Goal: Information Seeking & Learning: Learn about a topic

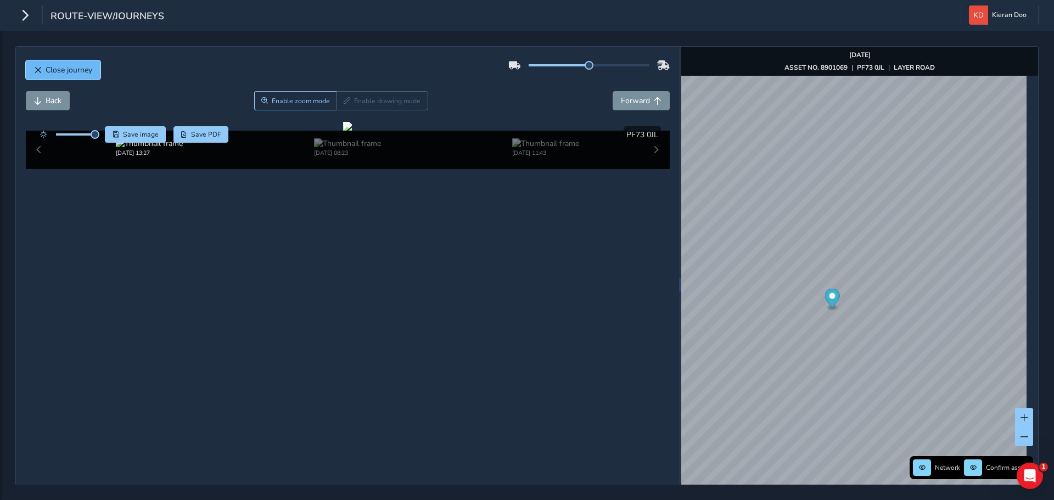
click at [57, 74] on span "Close journey" at bounding box center [69, 70] width 47 height 10
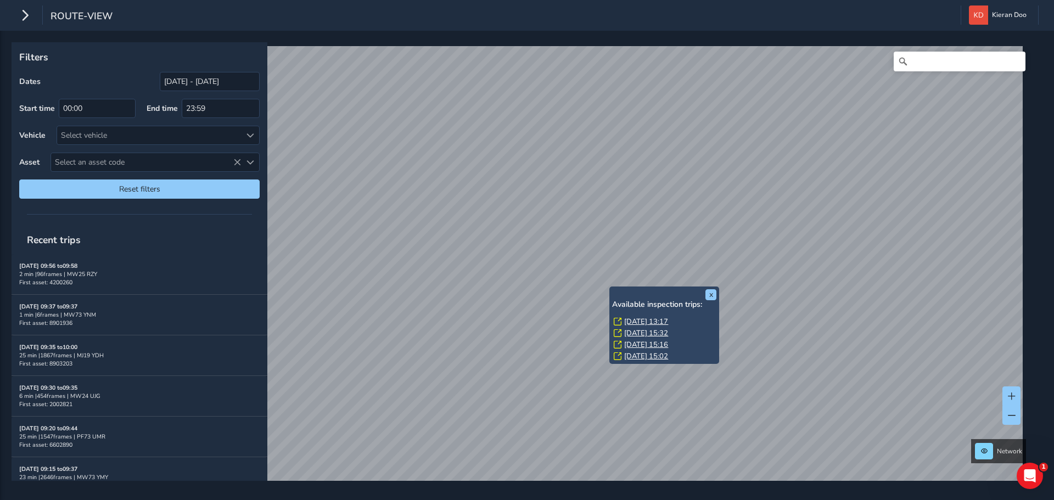
click at [629, 322] on link "[DATE] 13:17" at bounding box center [646, 322] width 44 height 10
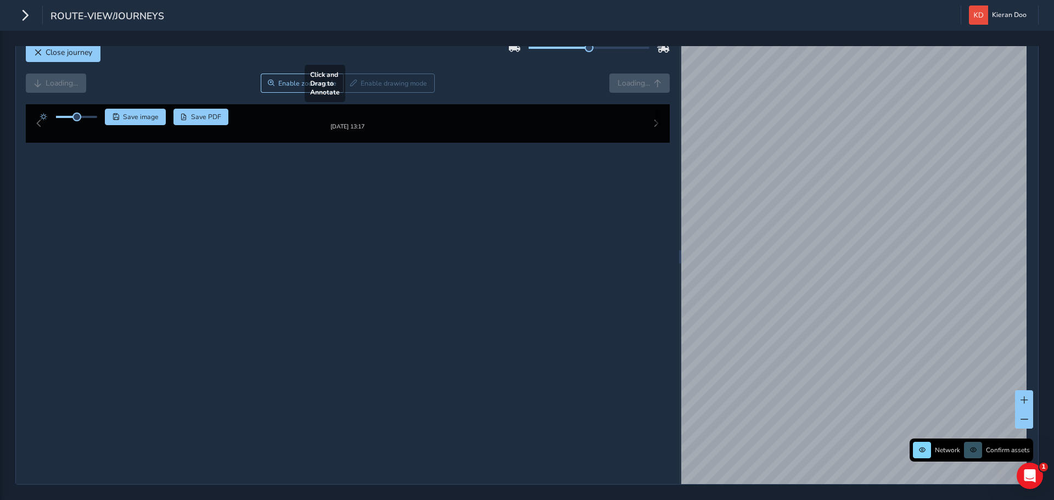
scroll to position [55, 0]
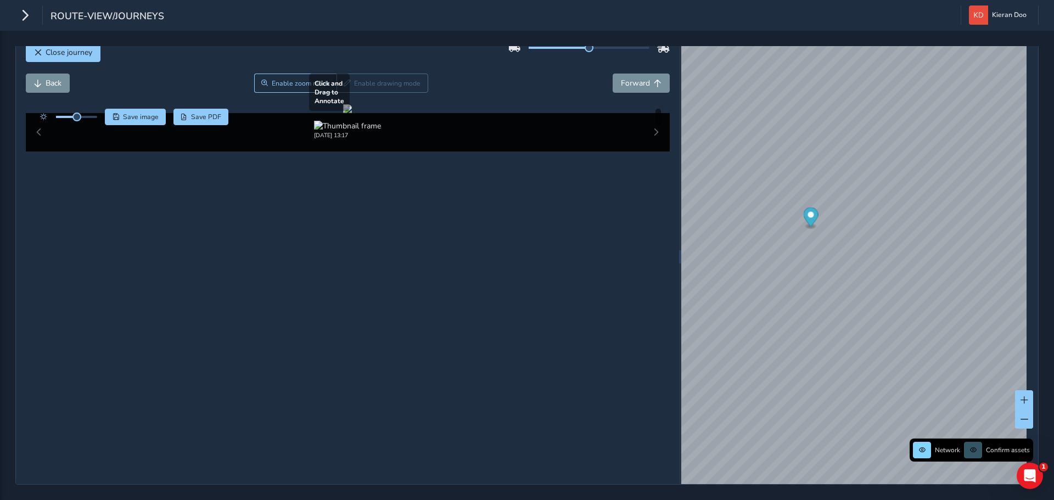
click at [352, 113] on div at bounding box center [347, 108] width 9 height 9
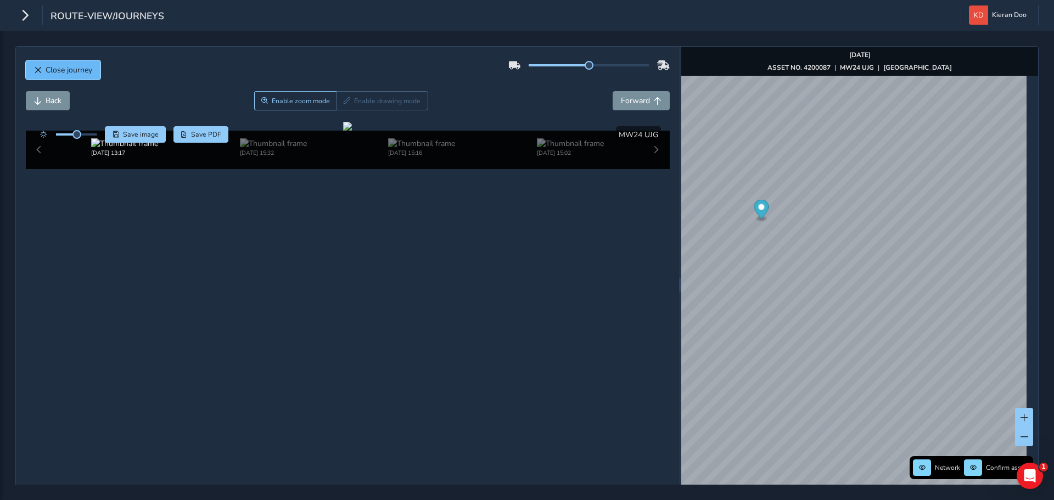
click at [30, 65] on button "Close journey" at bounding box center [63, 69] width 75 height 19
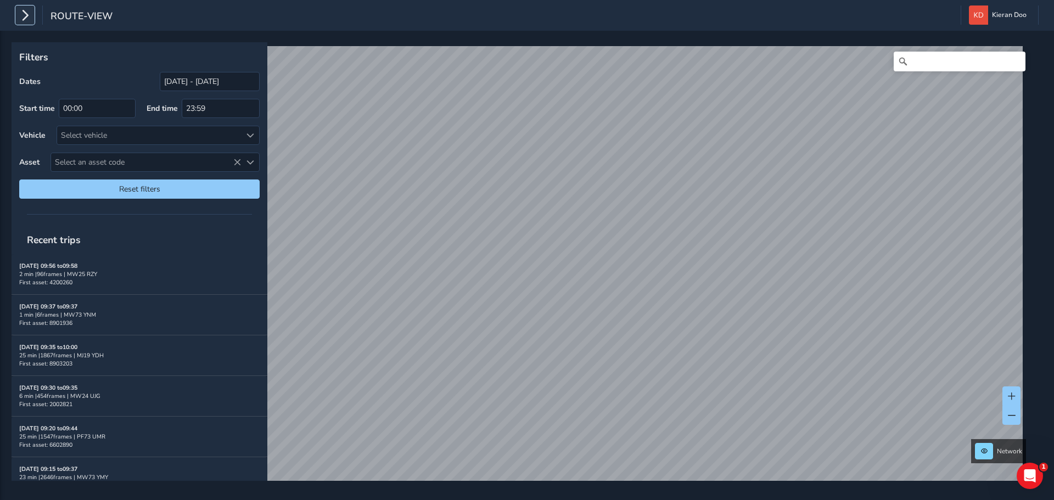
click at [23, 18] on icon "button" at bounding box center [25, 14] width 12 height 19
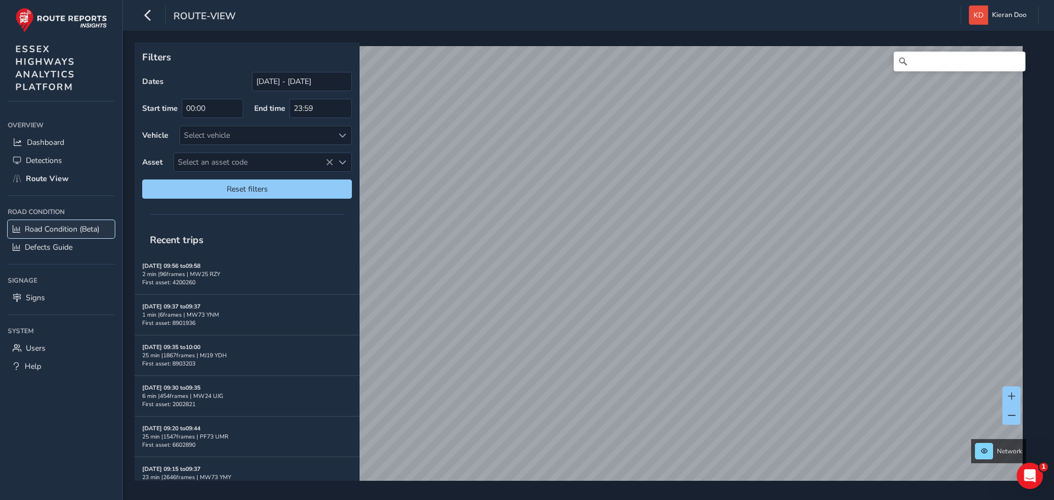
click at [55, 229] on span "Road Condition (Beta)" at bounding box center [62, 229] width 75 height 10
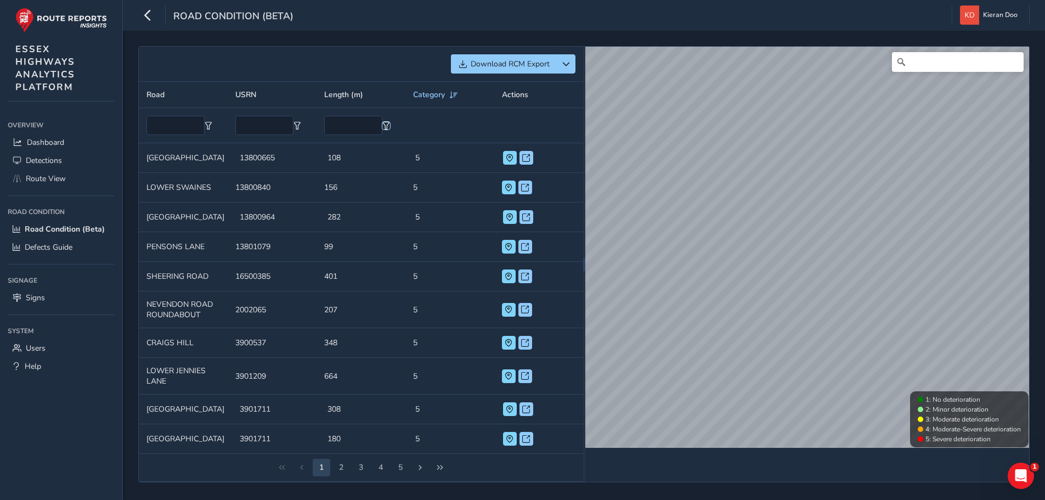
click at [385, 125] on span "Filter" at bounding box center [386, 126] width 8 height 8
click at [398, 113] on th at bounding box center [361, 125] width 89 height 35
click at [340, 95] on span "Length (m)" at bounding box center [343, 94] width 39 height 10
click at [373, 94] on th "Length (m)" at bounding box center [361, 95] width 89 height 26
click at [457, 90] on div "Category" at bounding box center [436, 94] width 46 height 10
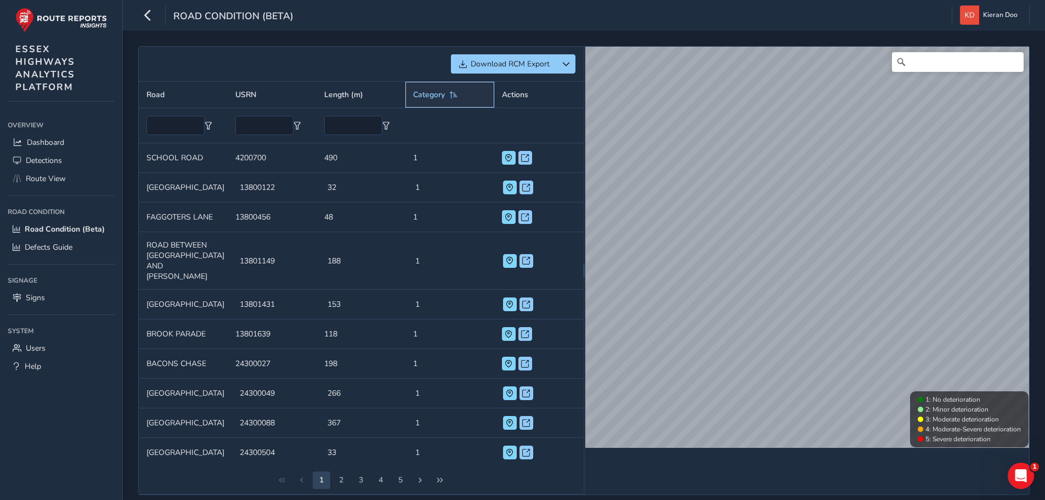
click at [454, 96] on span at bounding box center [454, 95] width 10 height 8
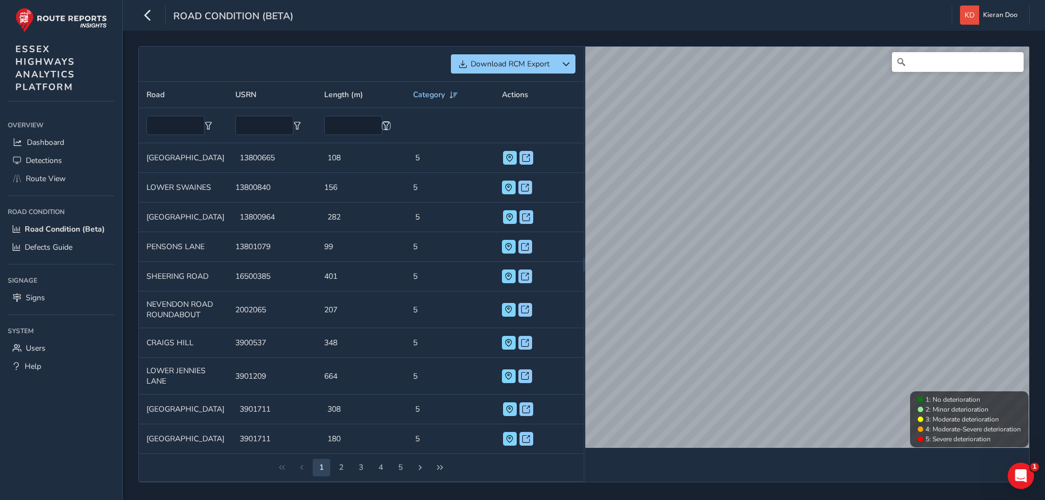
click at [382, 126] on span "Filter" at bounding box center [386, 126] width 8 height 8
click at [406, 112] on th at bounding box center [450, 125] width 89 height 35
click at [347, 125] on input "text" at bounding box center [353, 125] width 58 height 19
click at [346, 123] on input "text" at bounding box center [353, 125] width 58 height 19
click at [340, 384] on td "Length (m) 664" at bounding box center [361, 376] width 89 height 37
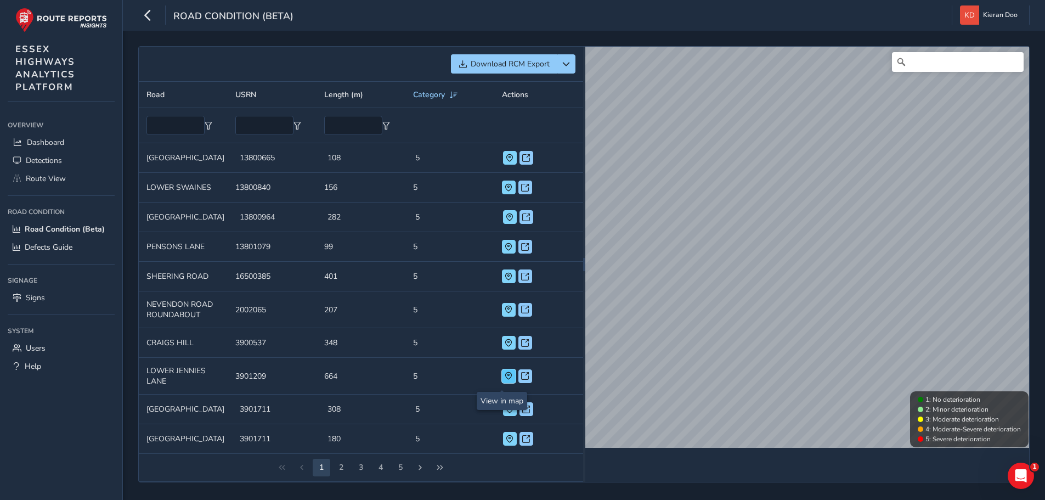
click at [505, 380] on span at bounding box center [509, 376] width 8 height 8
click at [505, 280] on span at bounding box center [509, 277] width 8 height 8
click at [521, 280] on span at bounding box center [525, 277] width 8 height 8
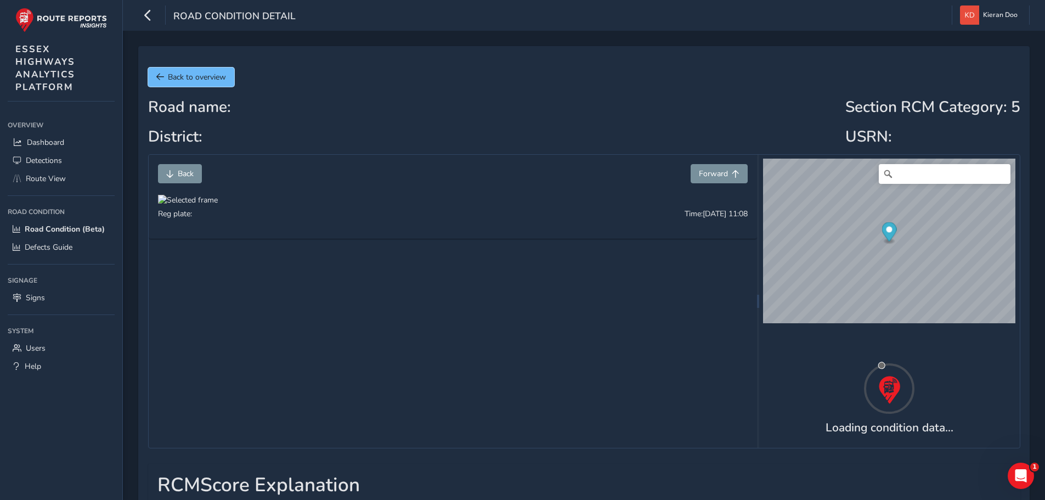
click at [172, 72] on span "Back to overview" at bounding box center [197, 77] width 58 height 10
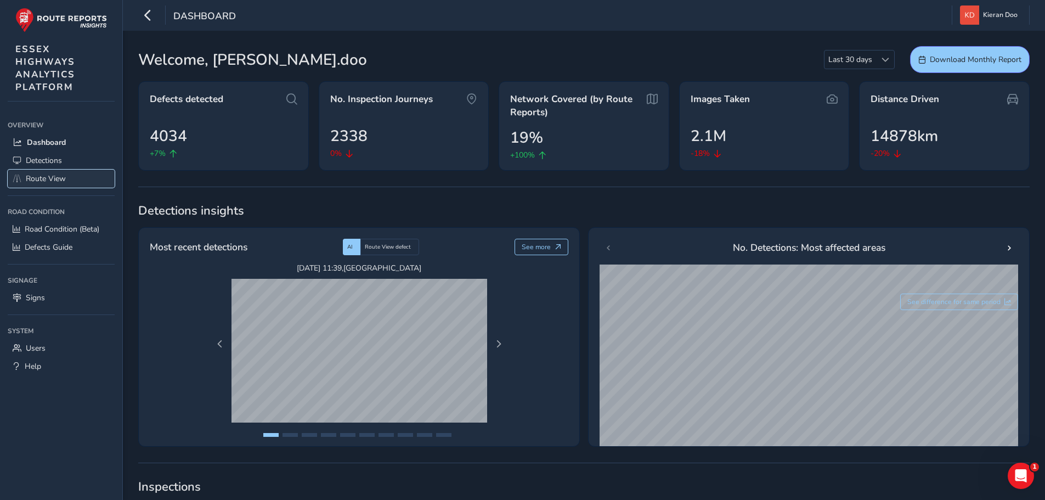
click at [44, 182] on span "Route View" at bounding box center [46, 178] width 40 height 10
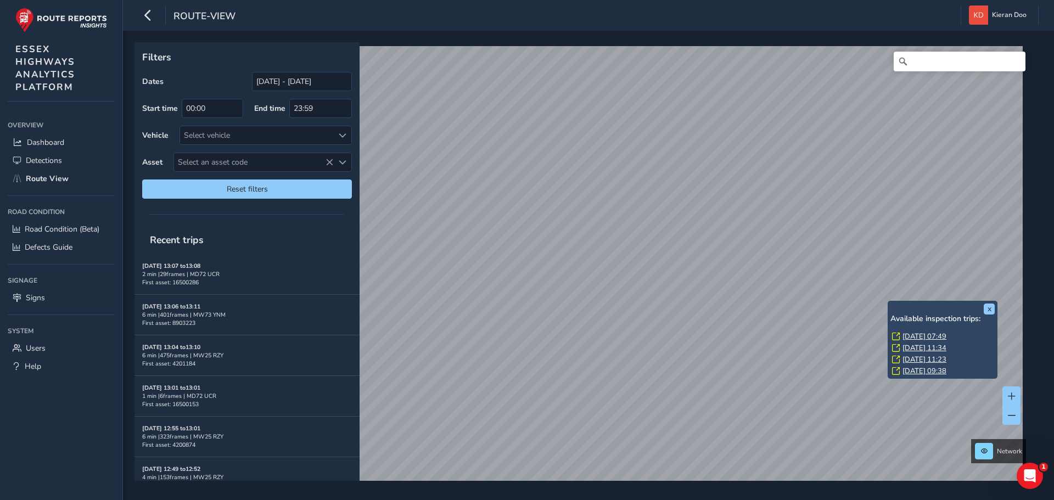
click at [911, 333] on link "Wed, 27 Aug, 07:49" at bounding box center [924, 336] width 44 height 10
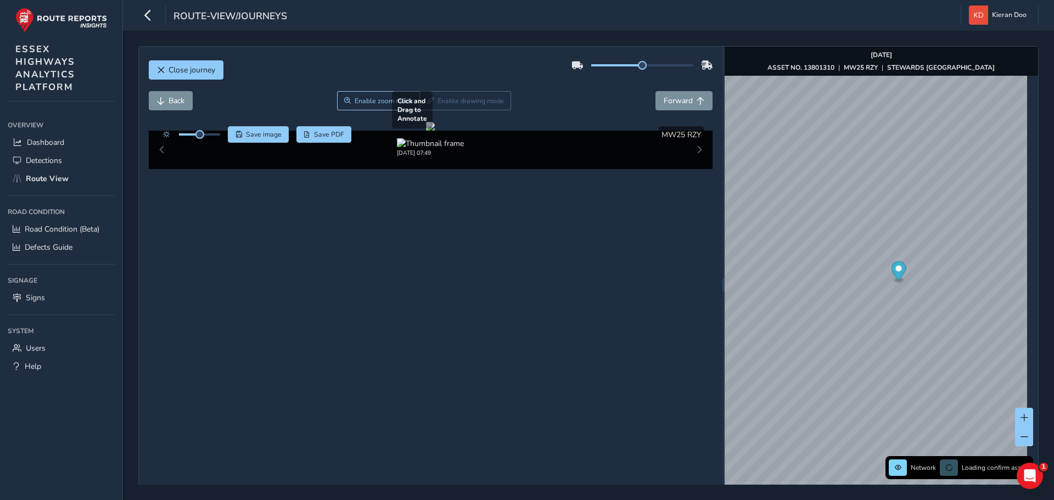
click at [435, 131] on div at bounding box center [430, 126] width 9 height 9
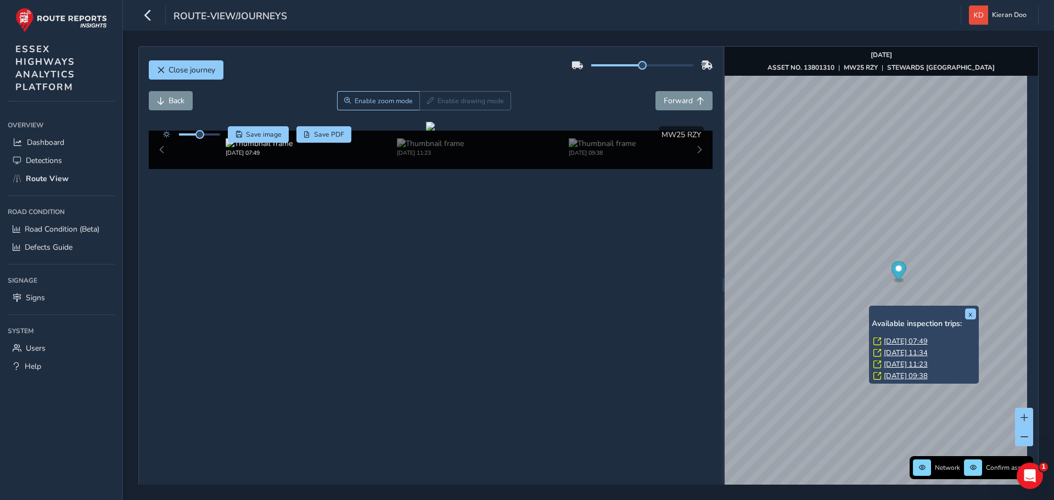
click at [894, 339] on link "Wed, 27 Aug, 07:49" at bounding box center [905, 341] width 44 height 10
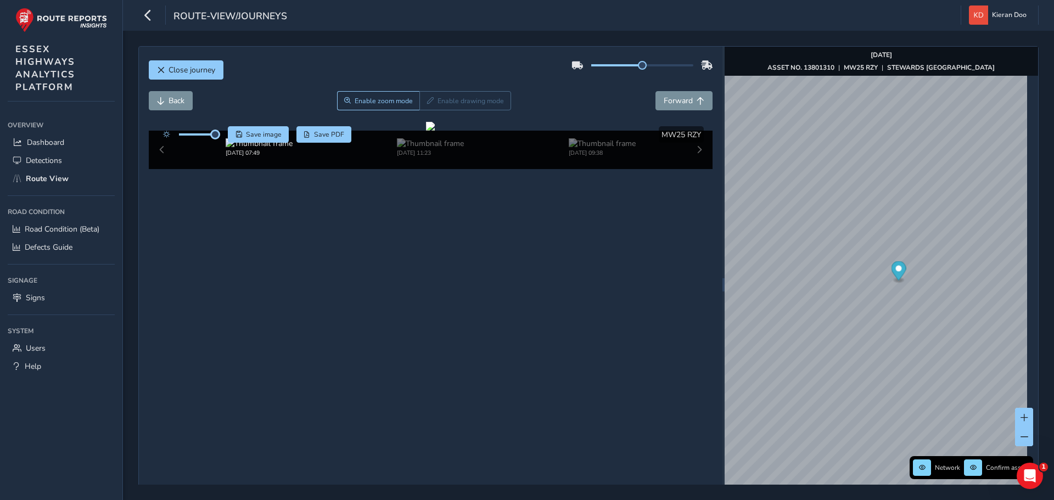
drag, startPoint x: 202, startPoint y: 137, endPoint x: 220, endPoint y: 140, distance: 17.3
click at [218, 140] on div at bounding box center [188, 134] width 63 height 16
click at [435, 131] on div at bounding box center [430, 126] width 9 height 9
click at [819, 271] on div "x" at bounding box center [873, 283] width 110 height 24
click at [859, 293] on img "Preview frame" at bounding box center [872, 288] width 27 height 9
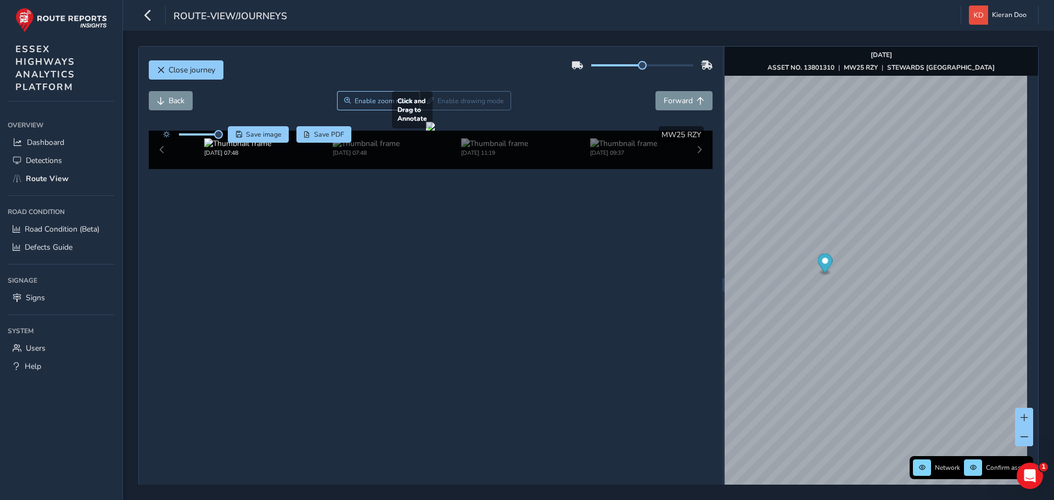
click at [435, 131] on div at bounding box center [430, 126] width 9 height 9
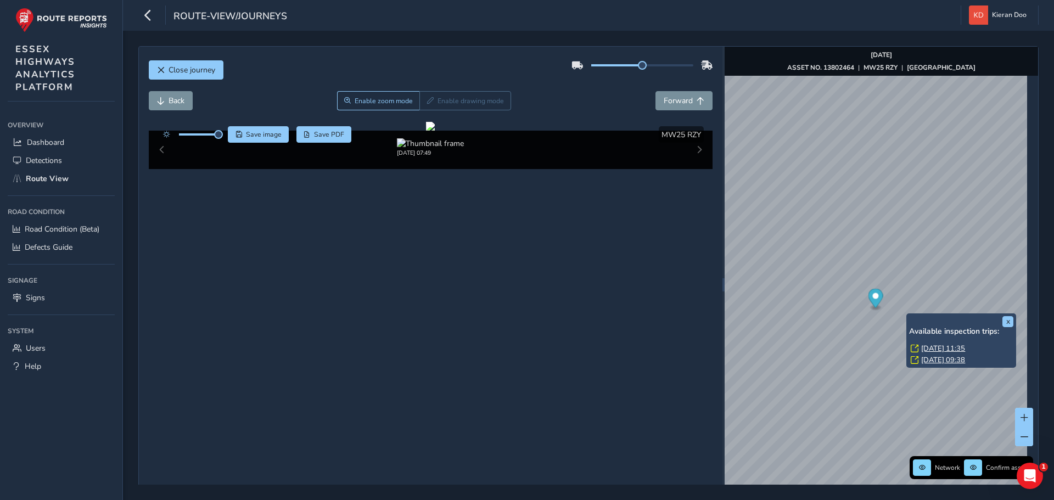
click at [928, 347] on link "Wed, 13 Aug, 11:35" at bounding box center [943, 349] width 44 height 10
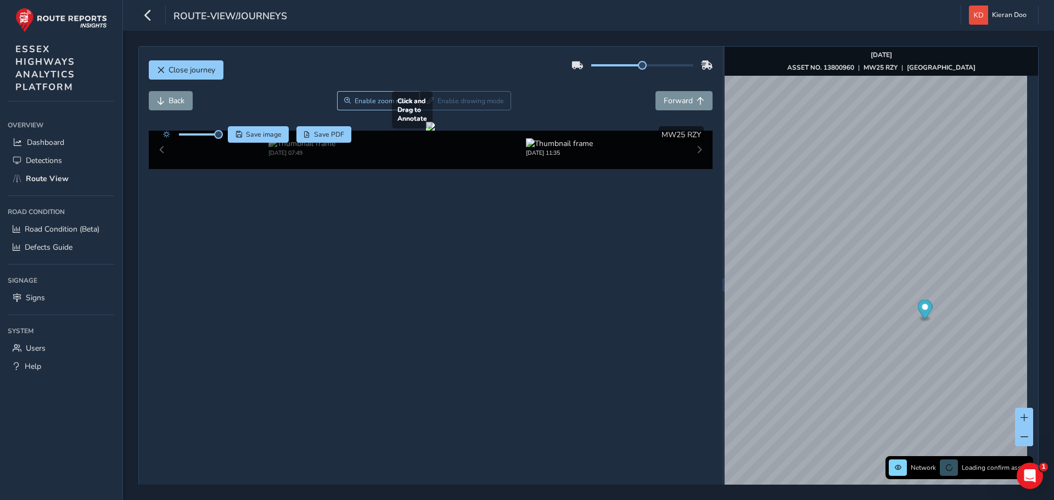
click at [435, 131] on div at bounding box center [430, 126] width 9 height 9
